Goal: Task Accomplishment & Management: Manage account settings

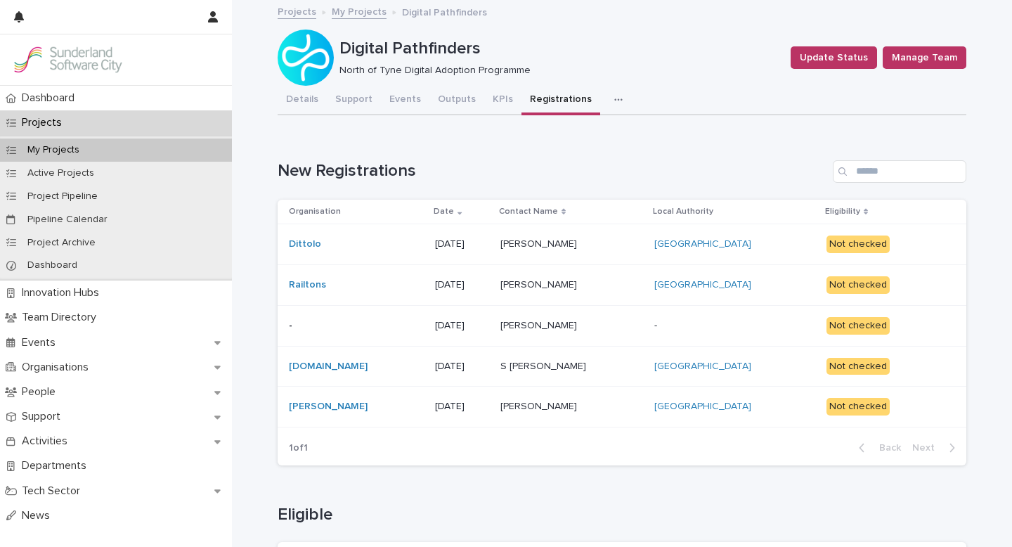
click at [602, 245] on p at bounding box center [571, 244] width 143 height 12
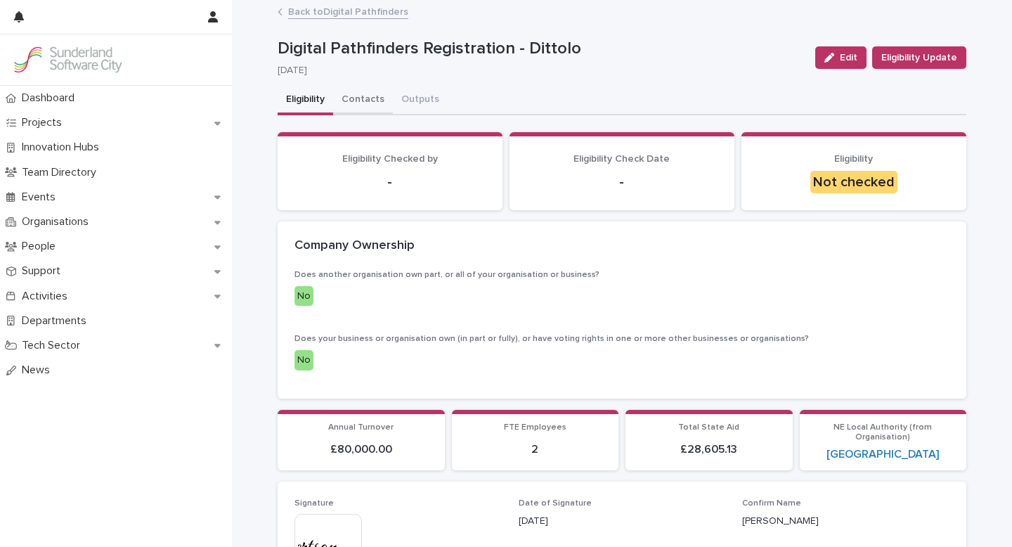
click at [365, 99] on button "Contacts" at bounding box center [363, 101] width 60 height 30
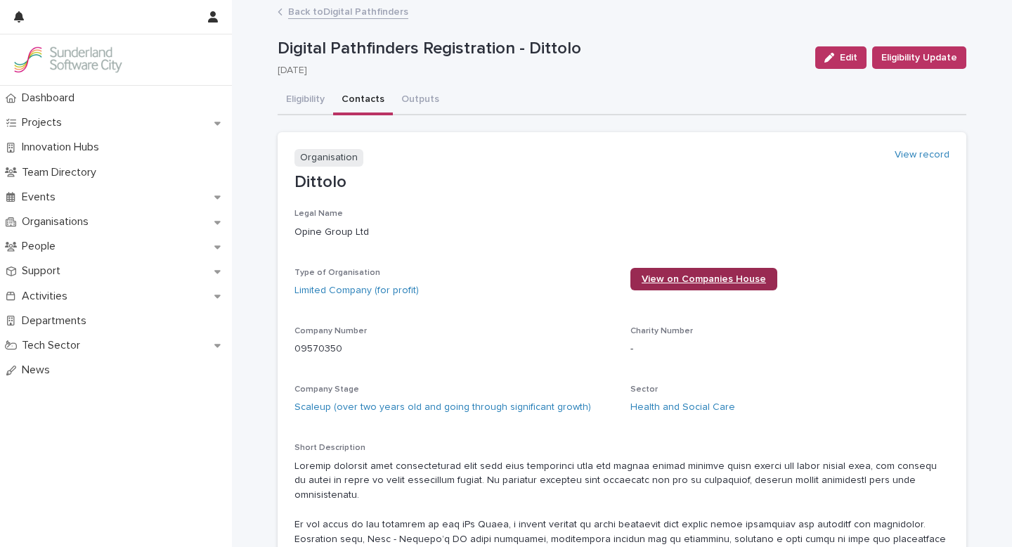
click at [682, 281] on span "View on Companies House" at bounding box center [704, 279] width 124 height 10
click at [906, 57] on span "Eligibility Update" at bounding box center [919, 58] width 76 height 14
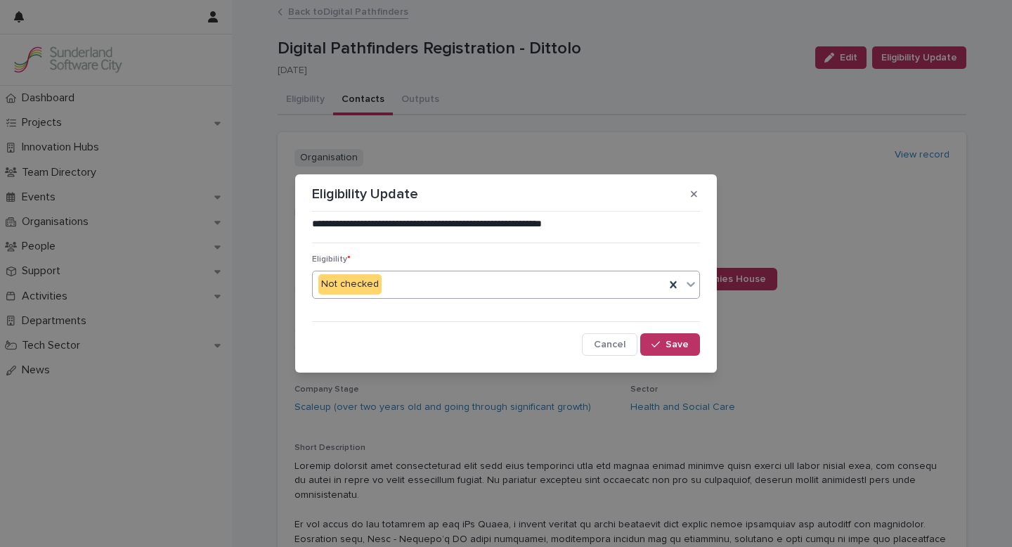
click at [687, 281] on icon at bounding box center [691, 284] width 14 height 14
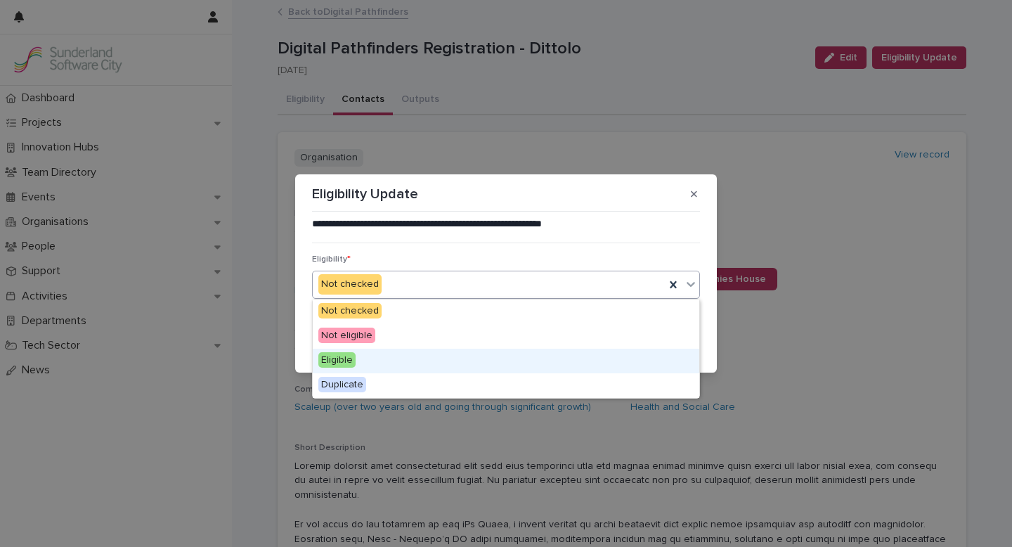
click at [368, 363] on div "Eligible" at bounding box center [506, 361] width 386 height 25
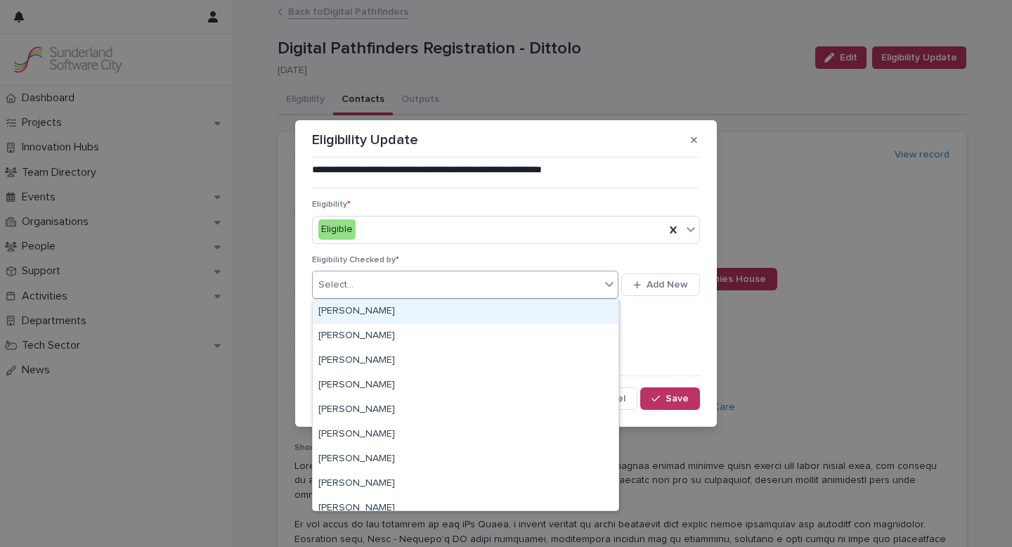
click at [606, 283] on icon at bounding box center [609, 284] width 8 height 5
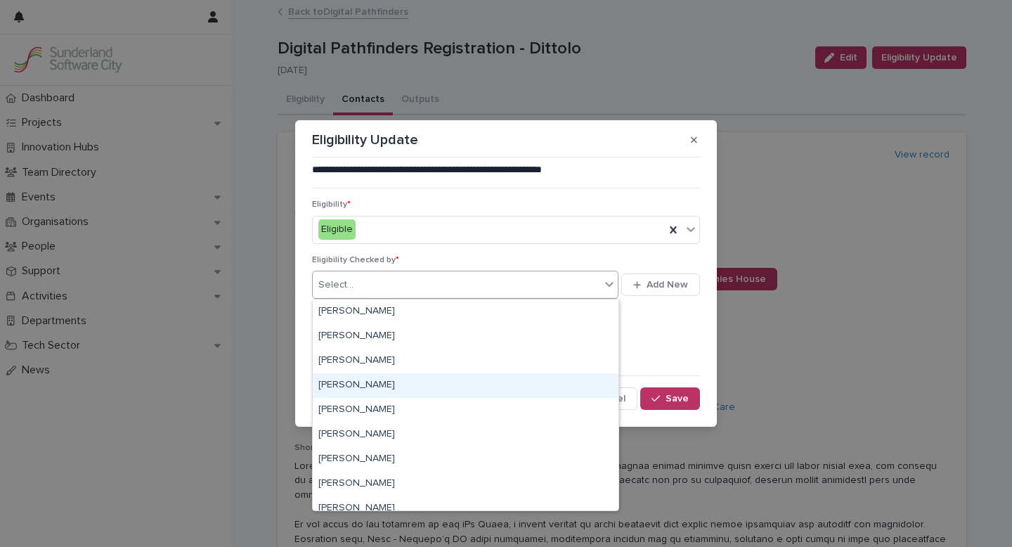
click at [382, 384] on div "[PERSON_NAME]" at bounding box center [466, 385] width 306 height 25
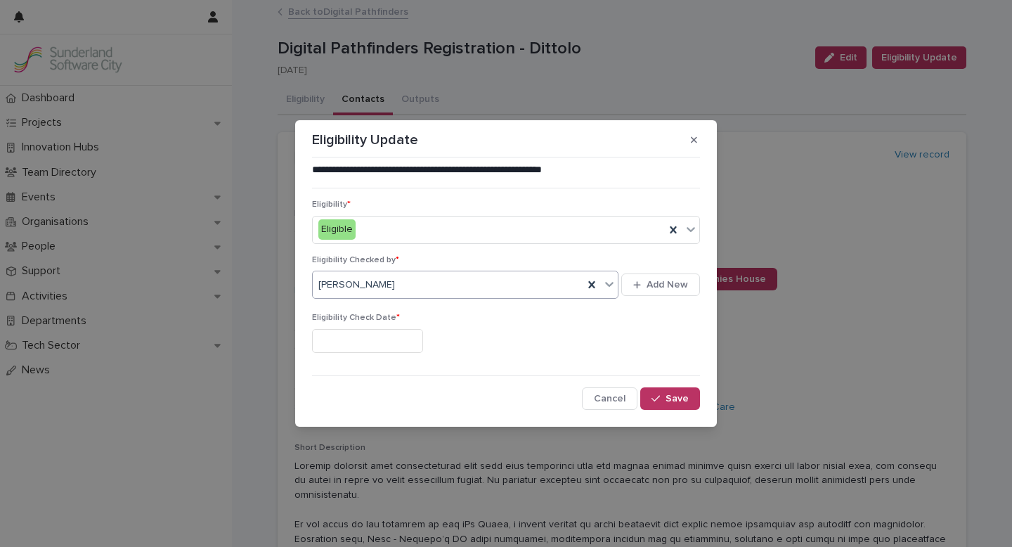
click at [370, 337] on input "text" at bounding box center [367, 341] width 111 height 25
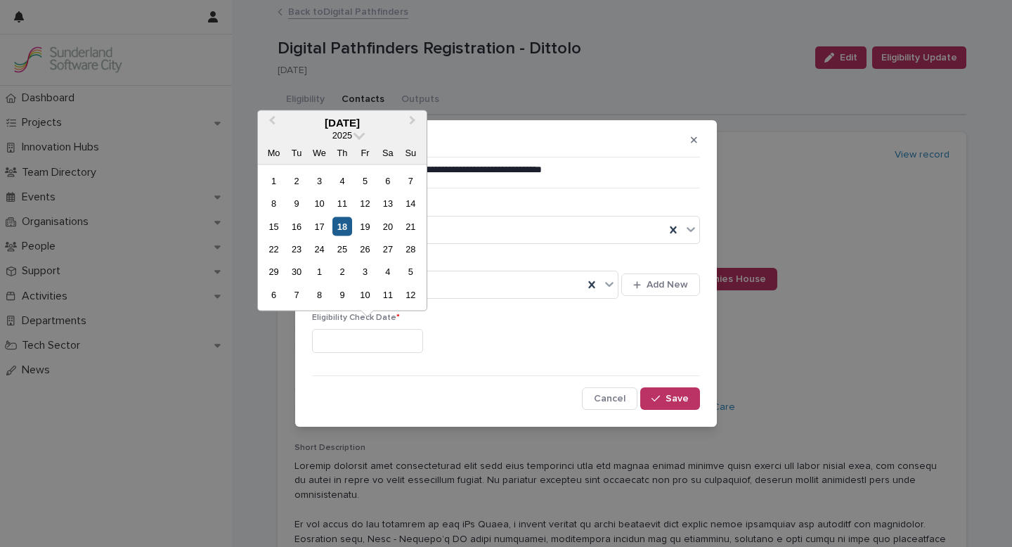
click at [343, 224] on div "18" at bounding box center [341, 225] width 19 height 19
type input "*********"
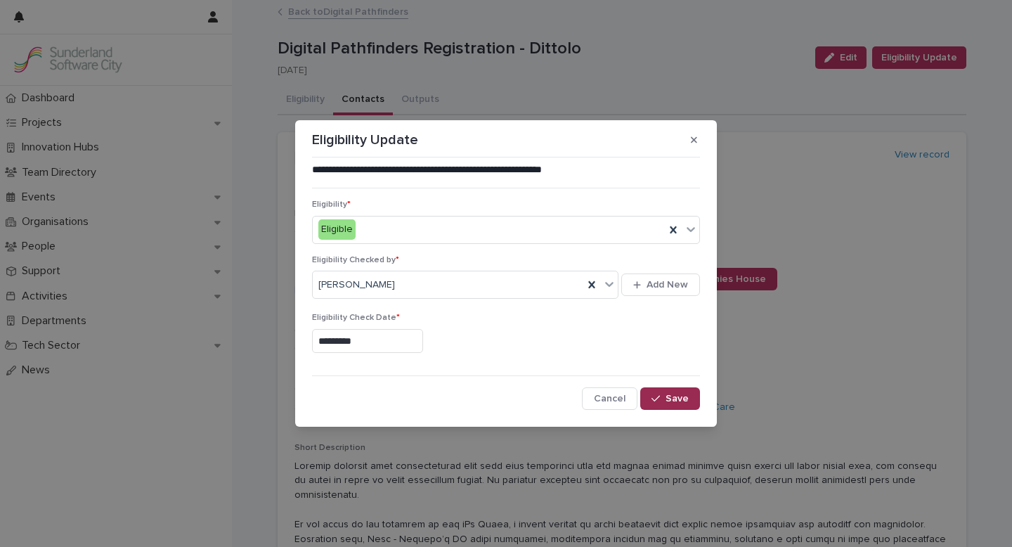
click at [663, 393] on button "Save" at bounding box center [670, 398] width 60 height 22
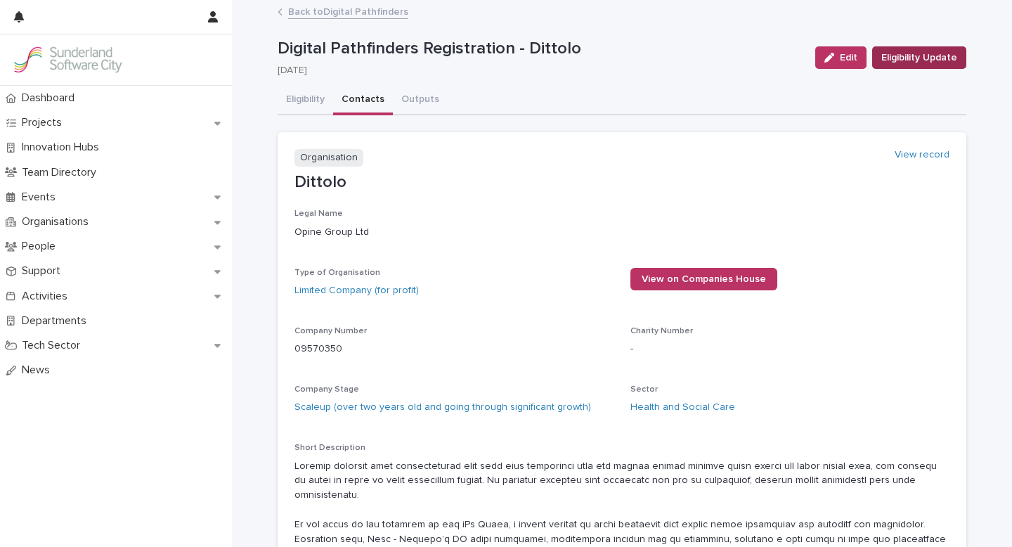
click at [923, 59] on span "Eligibility Update" at bounding box center [919, 58] width 76 height 14
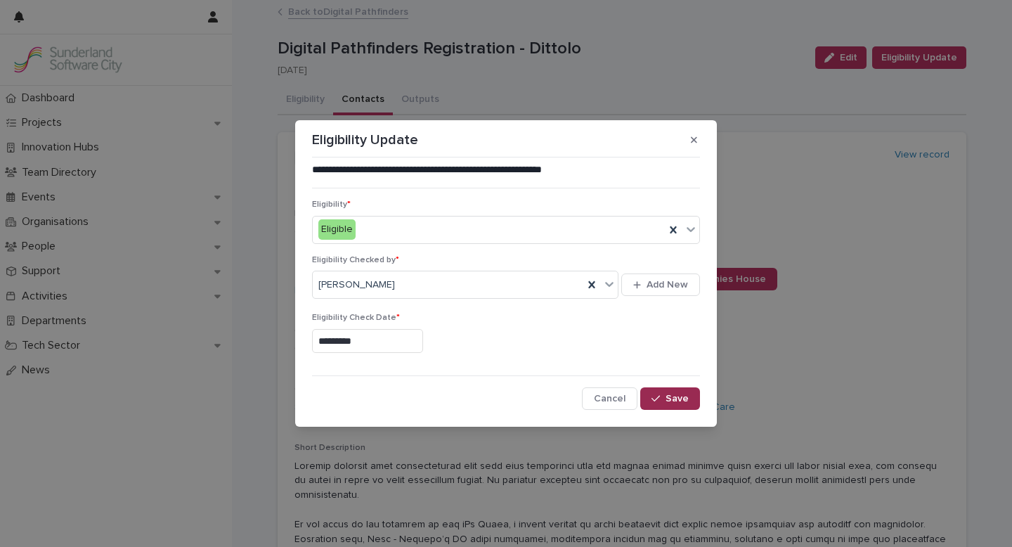
click at [660, 401] on icon "button" at bounding box center [655, 399] width 8 height 10
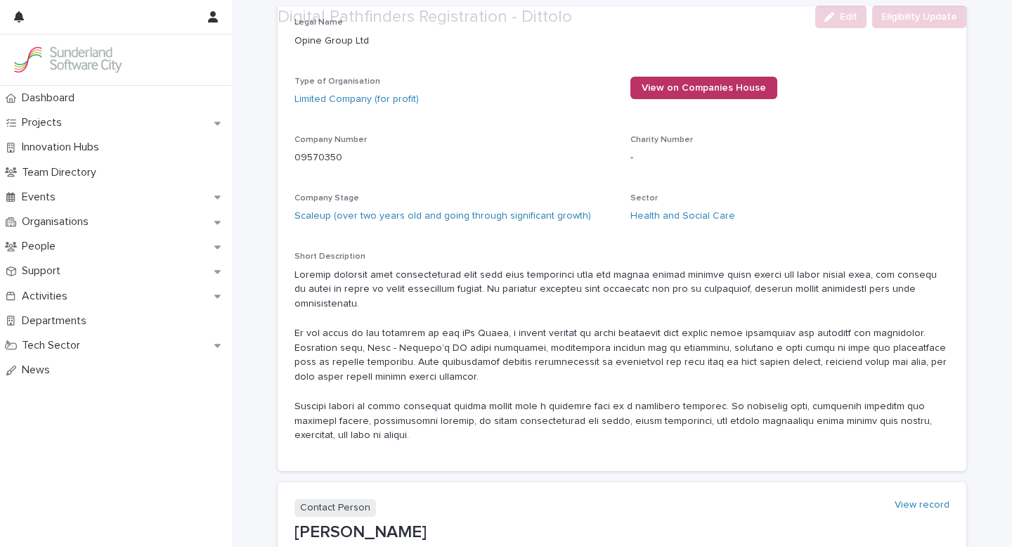
scroll to position [427, 0]
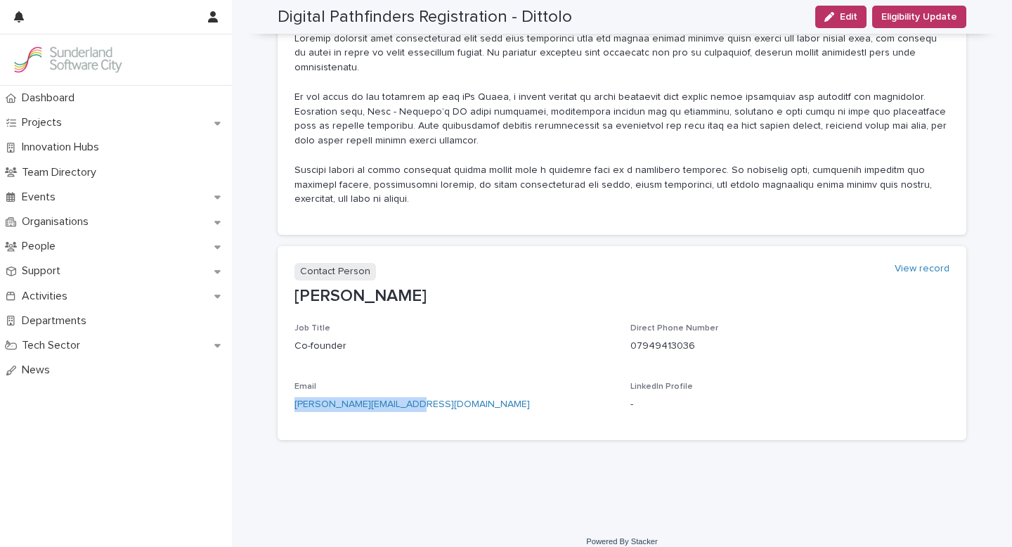
drag, startPoint x: 405, startPoint y: 388, endPoint x: 292, endPoint y: 393, distance: 113.2
click at [292, 393] on section "Contact Person View record [PERSON_NAME] Job Title Co-founder Direct Phone Numb…" at bounding box center [622, 343] width 689 height 194
copy link "[PERSON_NAME][EMAIL_ADDRESS][DOMAIN_NAME]"
